Goal: Task Accomplishment & Management: Use online tool/utility

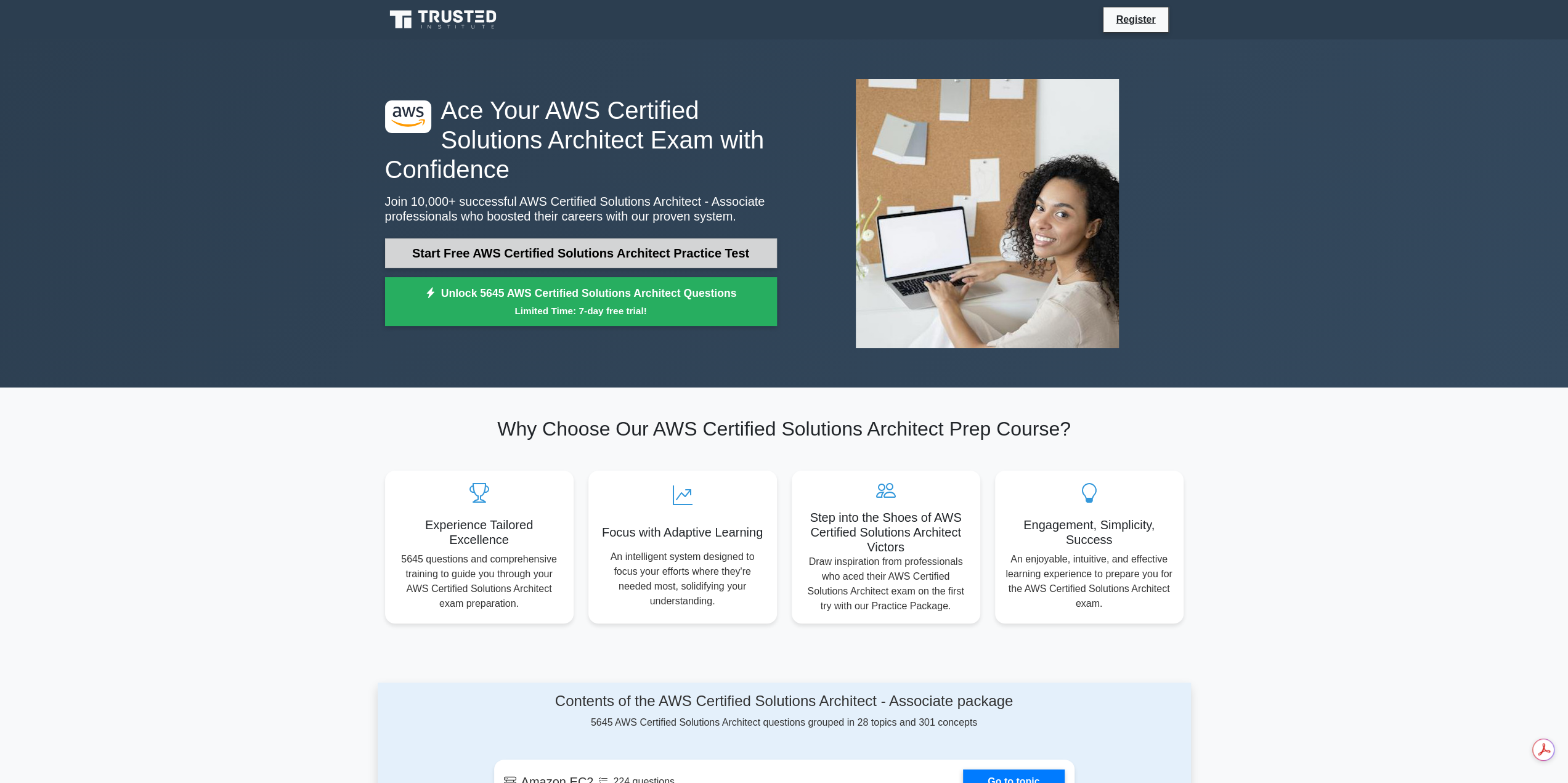
click at [504, 250] on link "Start Free AWS Certified Solutions Architect Practice Test" at bounding box center [580, 253] width 392 height 30
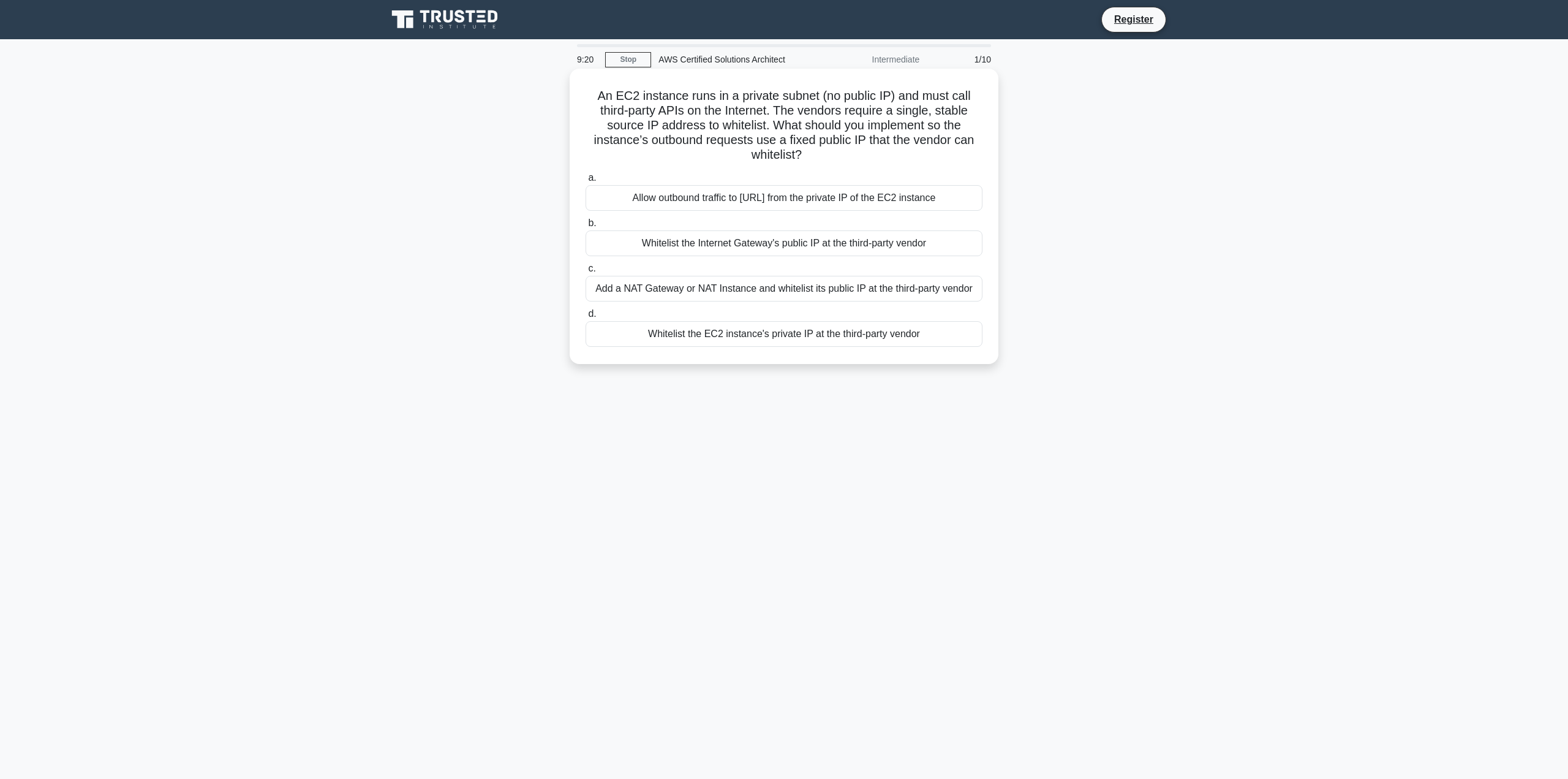
click at [923, 294] on div "Add a NAT Gateway or NAT Instance and whitelist its public IP at the third-part…" at bounding box center [784, 289] width 397 height 26
click at [585, 273] on input "c. Add a NAT Gateway or NAT Instance and whitelist its public IP at the third-p…" at bounding box center [585, 269] width 0 height 8
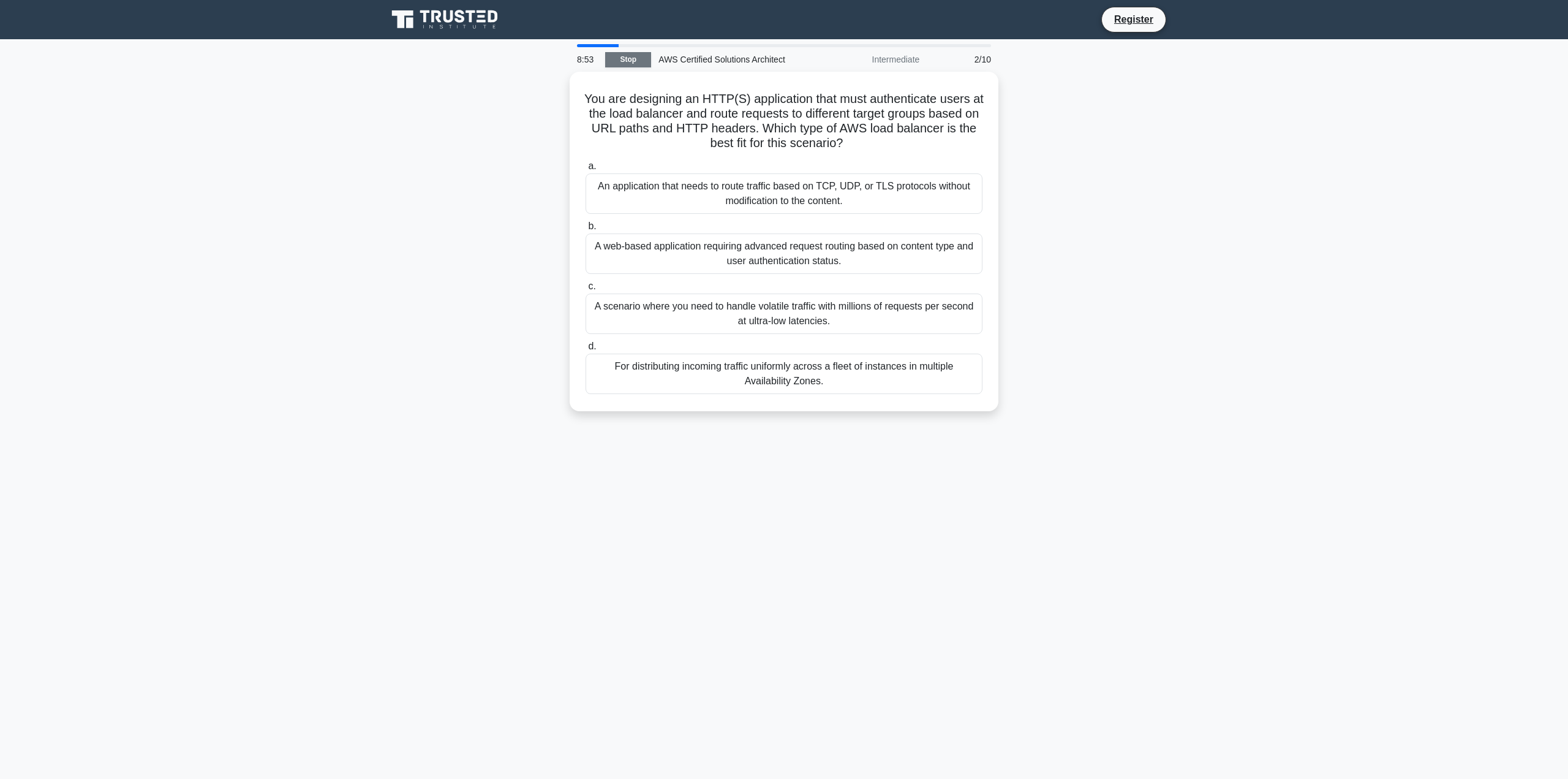
click at [641, 66] on link "Stop" at bounding box center [628, 59] width 46 height 15
